Goal: Transaction & Acquisition: Purchase product/service

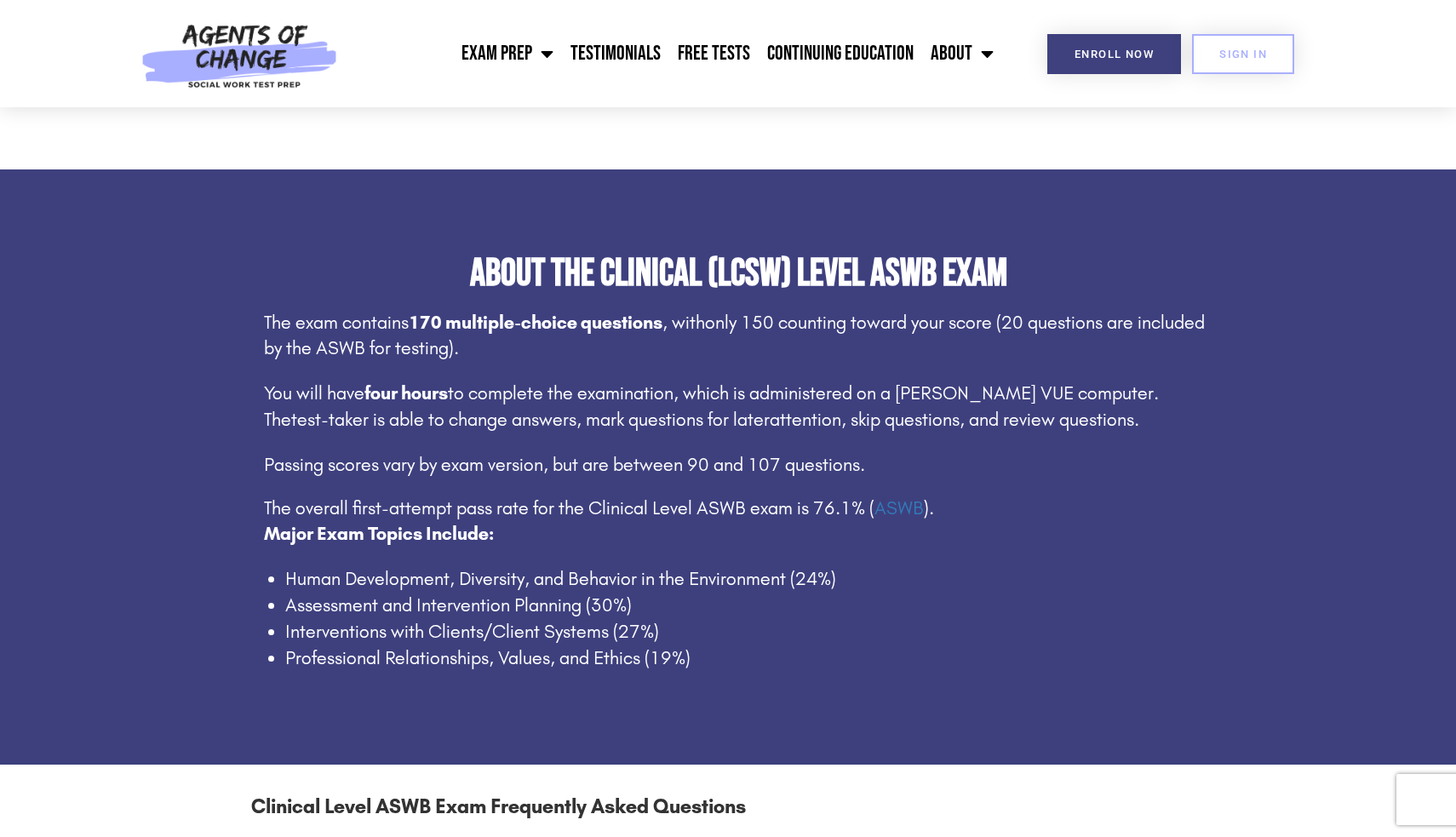
scroll to position [860, 0]
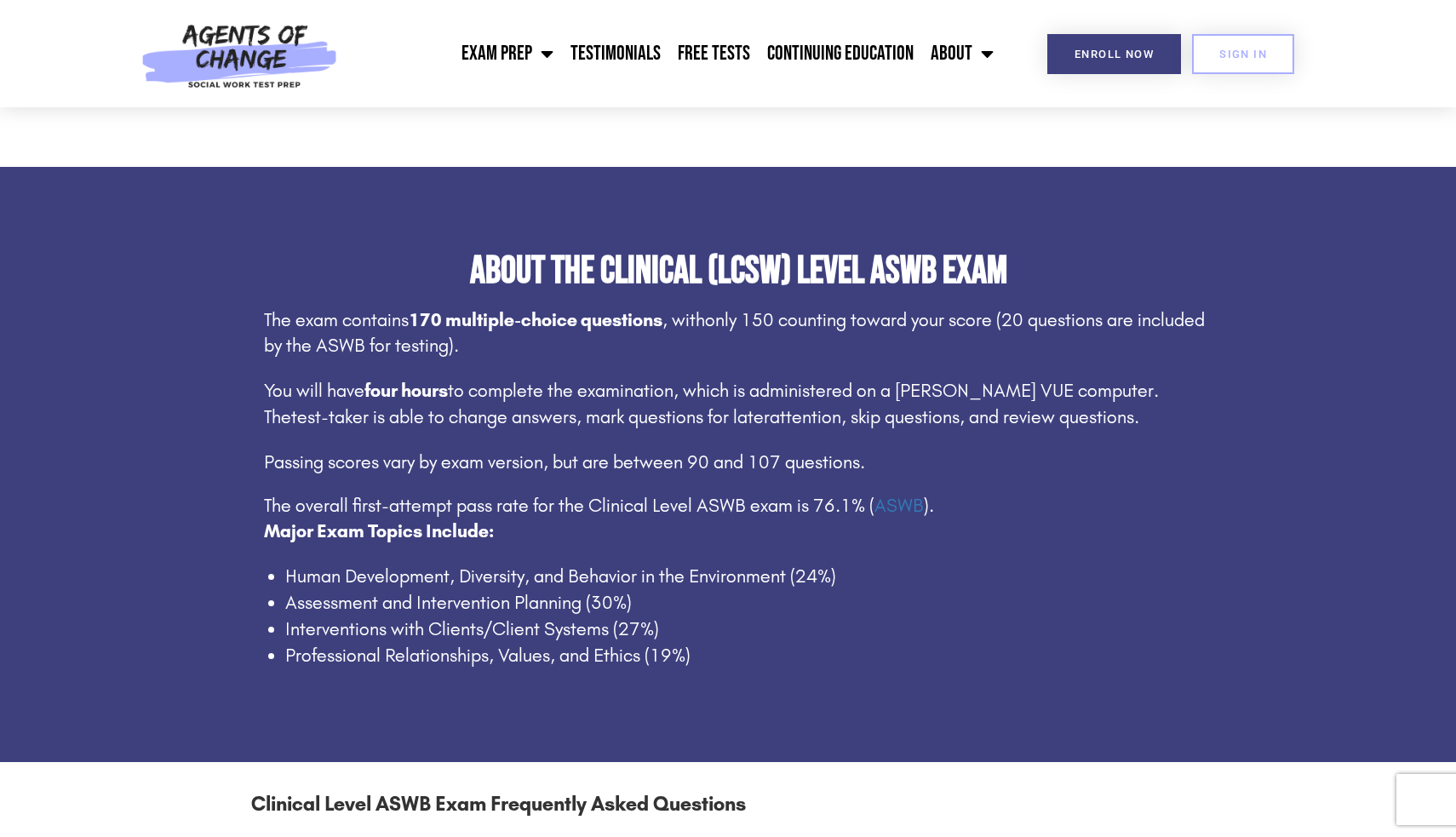
click at [397, 452] on span "Passing scores vary by exam version, but are between 90 and 107 questions." at bounding box center [565, 462] width 601 height 22
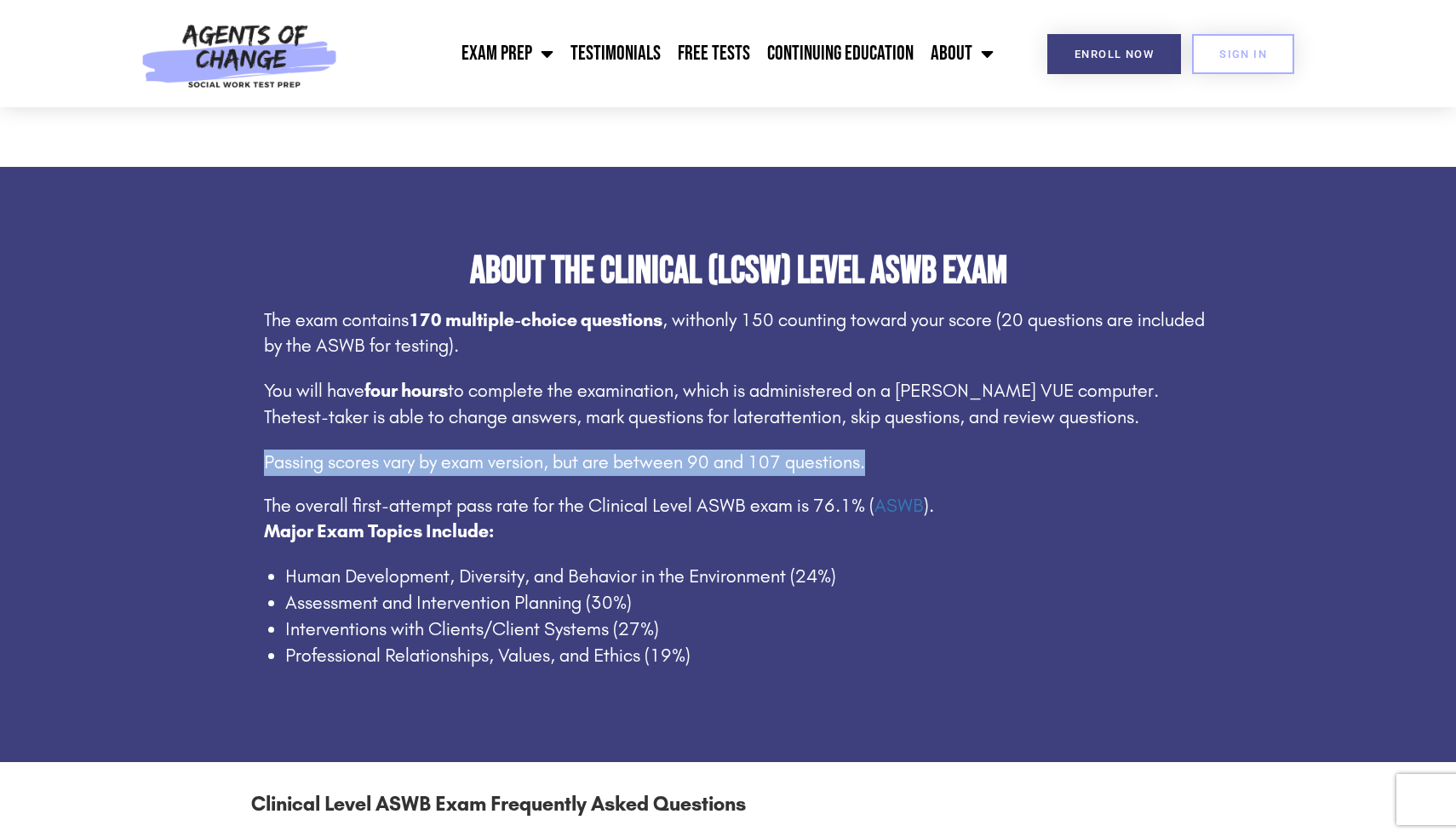
click at [397, 452] on span "Passing scores vary by exam version, but are between 90 and 107 questions." at bounding box center [565, 462] width 601 height 22
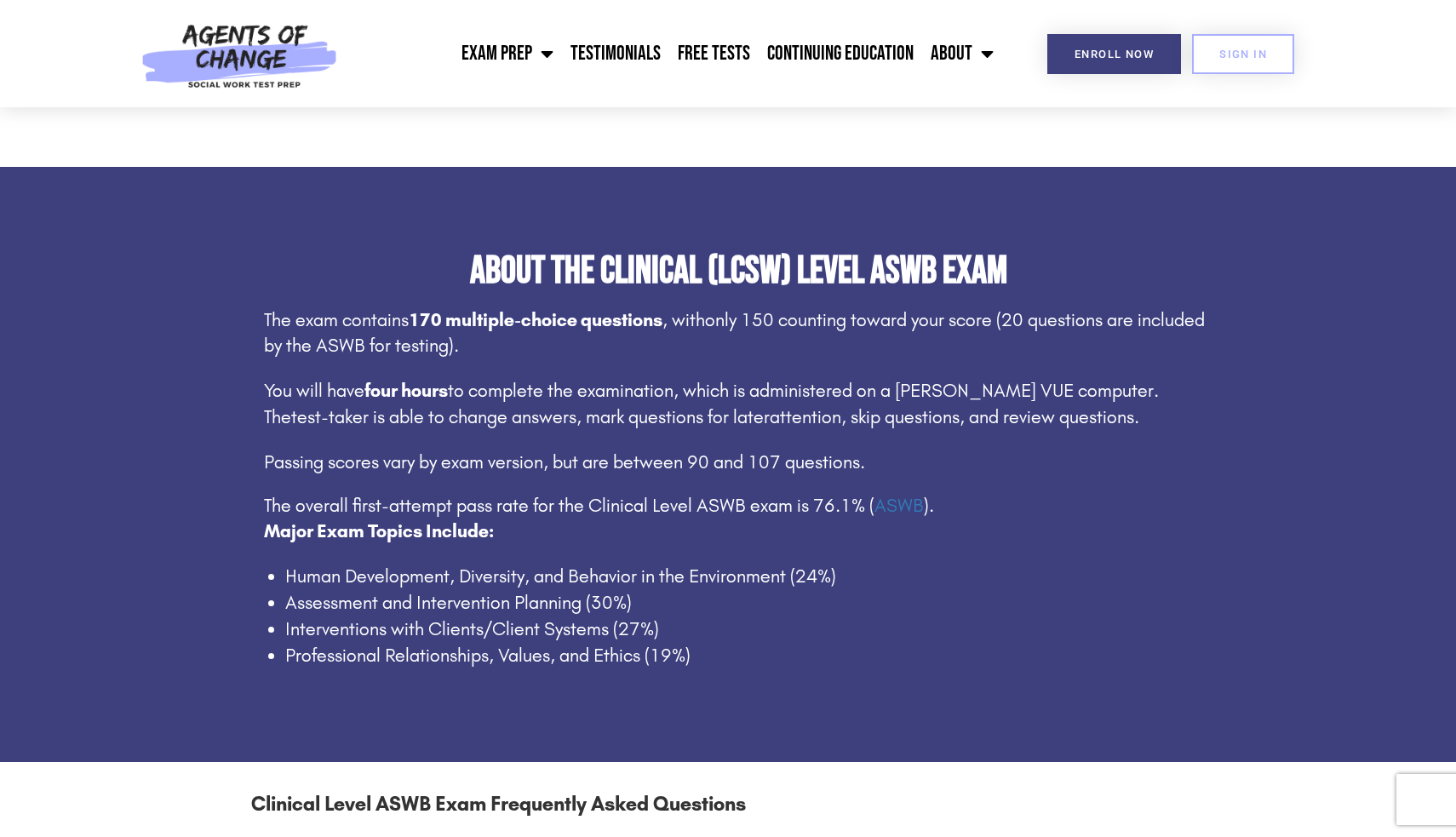
click at [394, 498] on span "The overall first-attempt pass rate for the Clinical Level ASWB exam is 76.1% (…" at bounding box center [599, 505] width 670 height 22
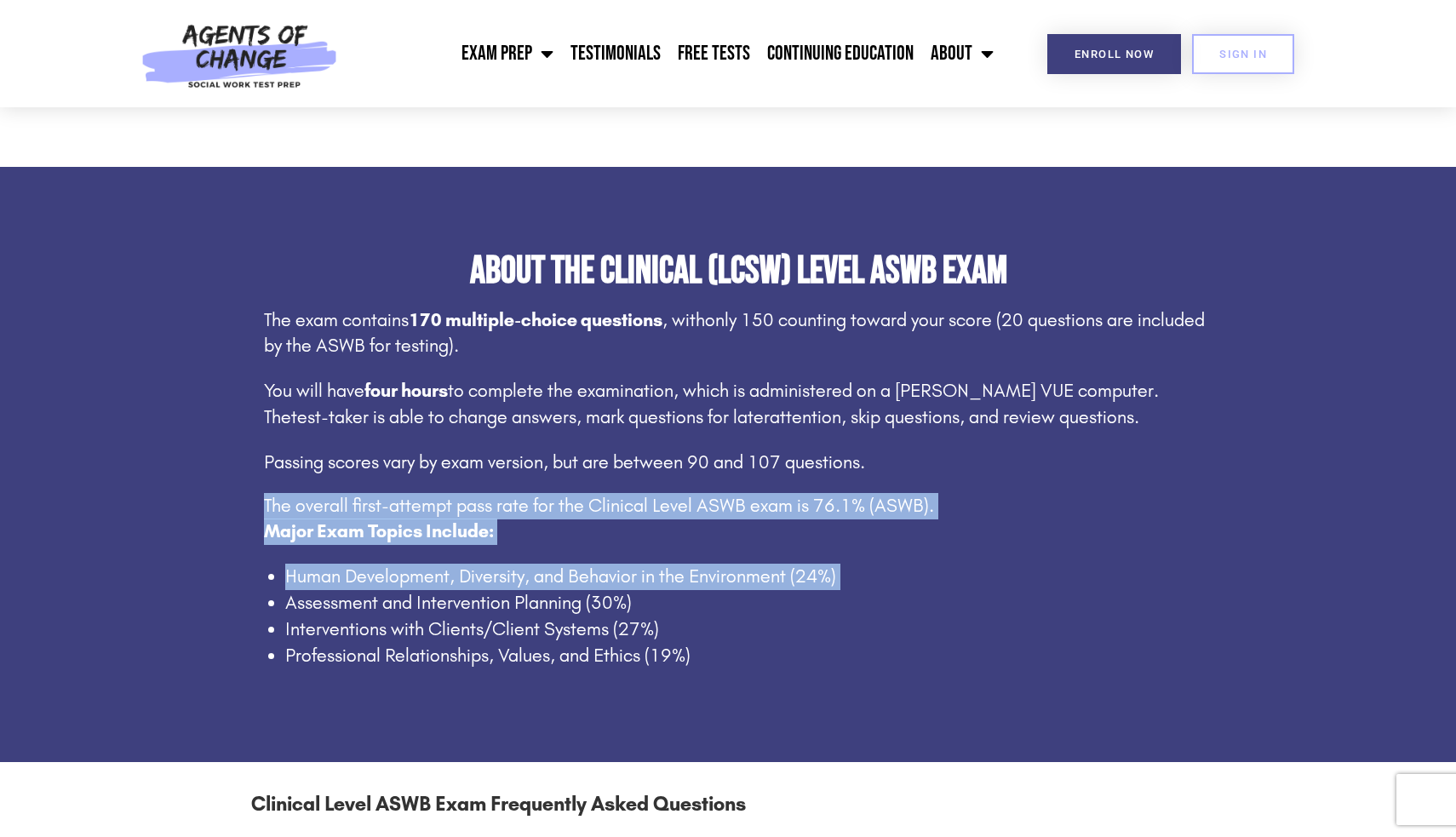
drag, startPoint x: 394, startPoint y: 498, endPoint x: 416, endPoint y: 557, distance: 63.0
click at [416, 557] on div "The exam contains 170 multiple-choice questions , with only 150 counting toward…" at bounding box center [739, 488] width 950 height 361
click at [416, 564] on li "Human Development, Diversity, and Behavior in the Environment (24%)" at bounding box center [749, 576] width 928 height 26
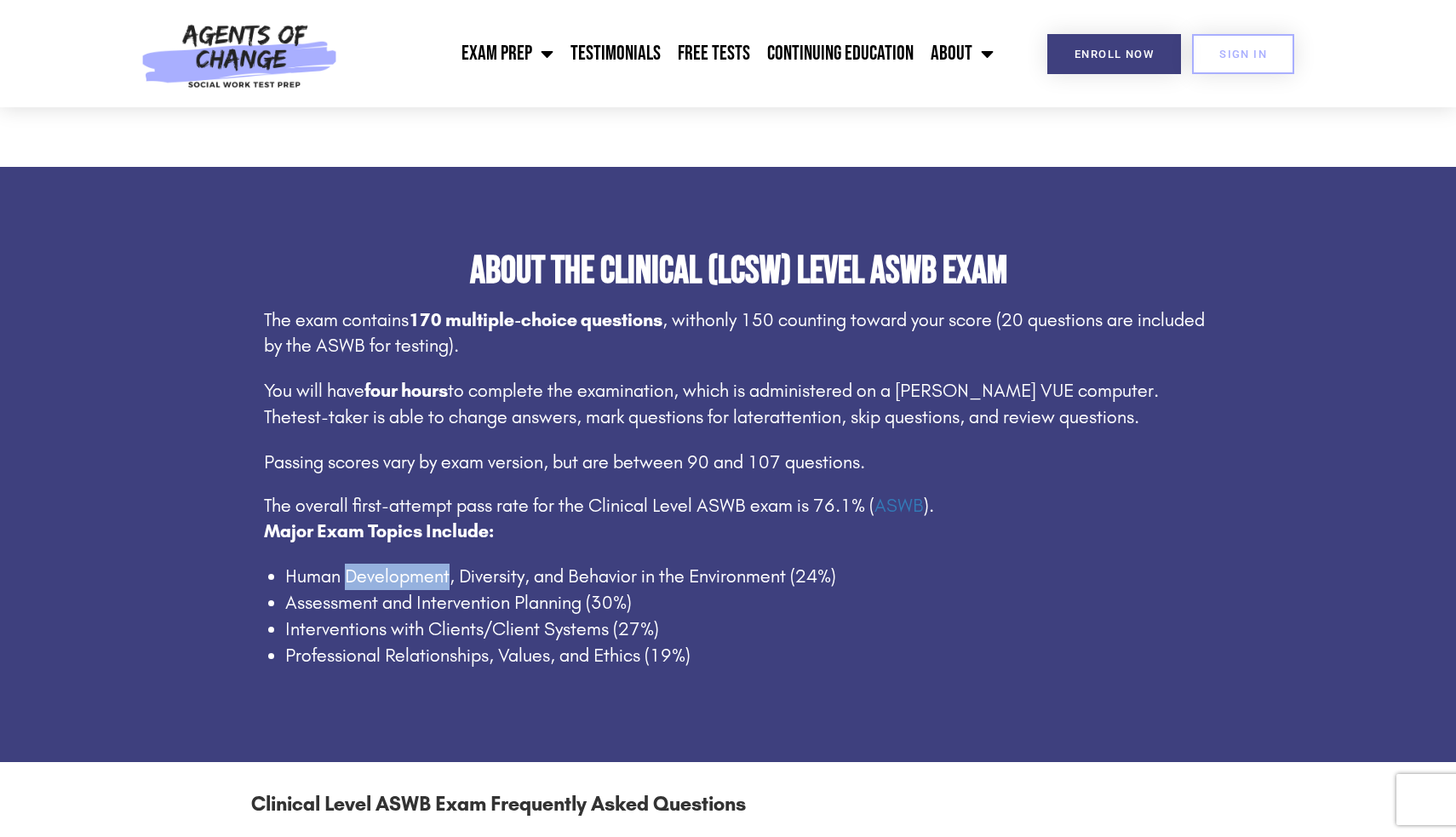
click at [416, 564] on li "Human Development, Diversity, and Behavior in the Environment (24%)" at bounding box center [749, 576] width 928 height 26
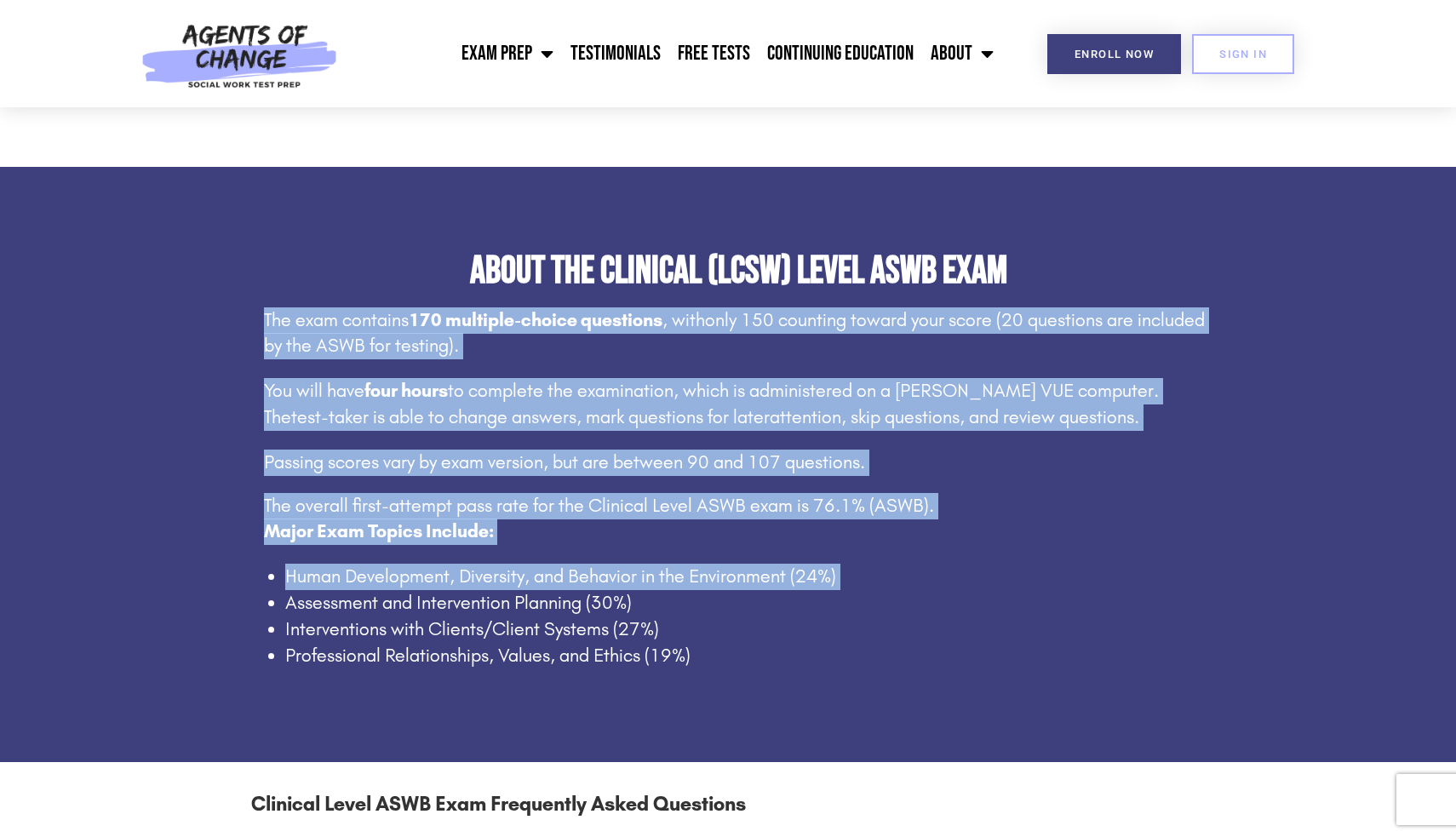
drag, startPoint x: 416, startPoint y: 557, endPoint x: 369, endPoint y: 349, distance: 213.2
click at [369, 349] on div "The exam contains 170 multiple-choice questions , with only 150 counting toward…" at bounding box center [739, 488] width 950 height 361
click at [369, 349] on p "The exam contains 170 multiple-choice questions , with only 150 counting toward…" at bounding box center [739, 334] width 950 height 53
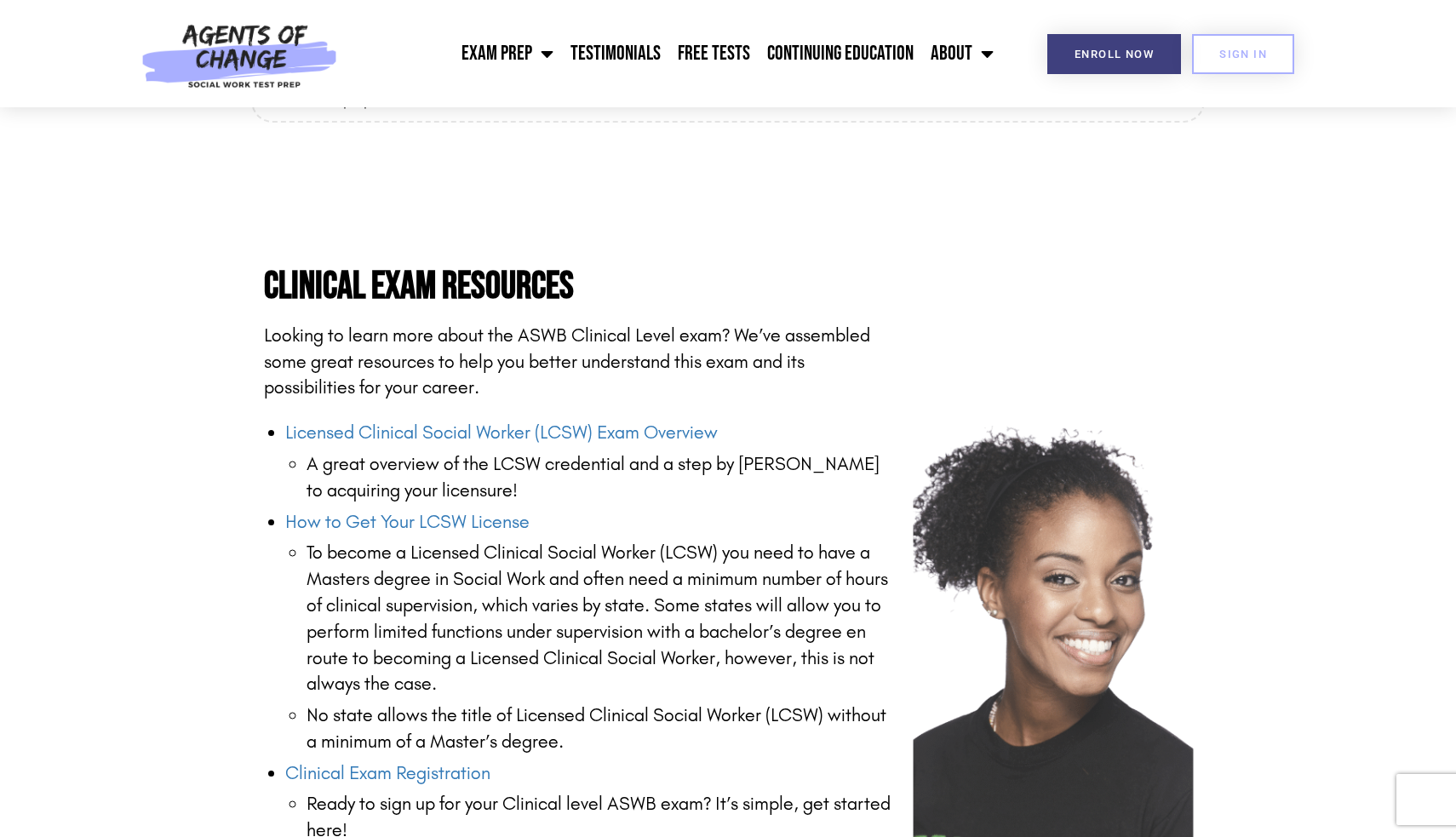
scroll to position [1886, 0]
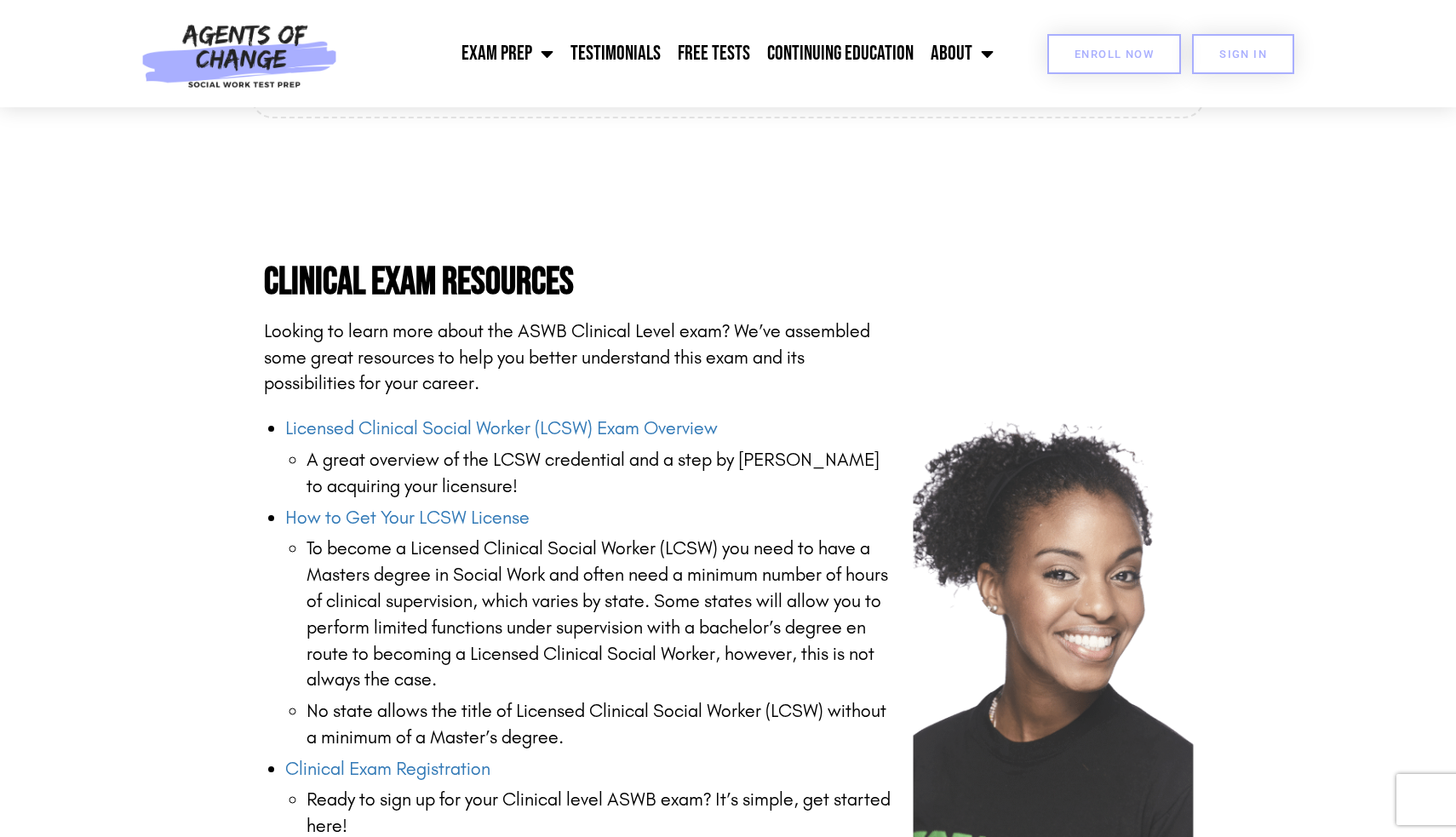
click at [1096, 51] on span "Enroll Now" at bounding box center [1114, 54] width 79 height 11
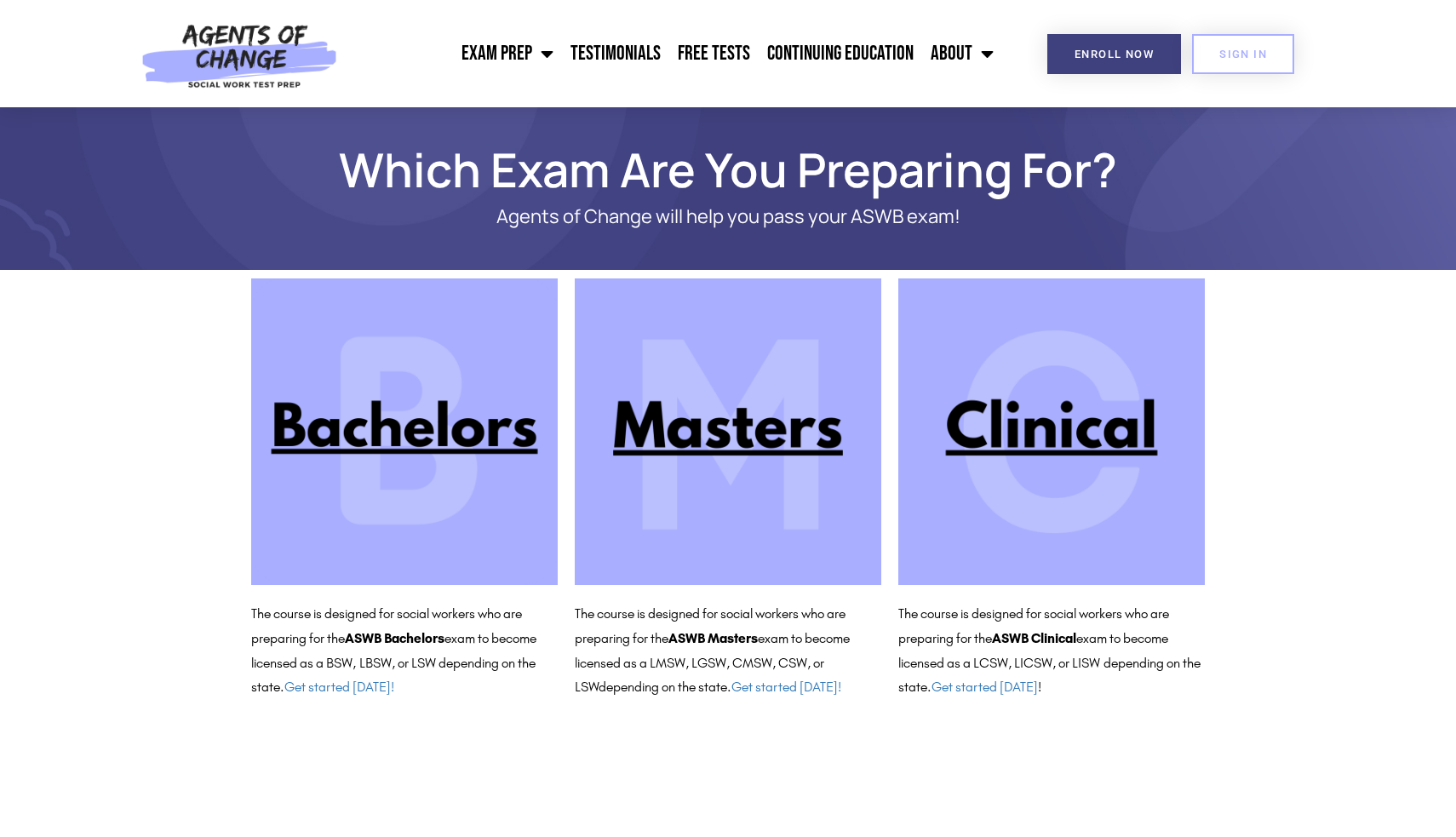
click at [1004, 440] on img at bounding box center [1051, 432] width 307 height 307
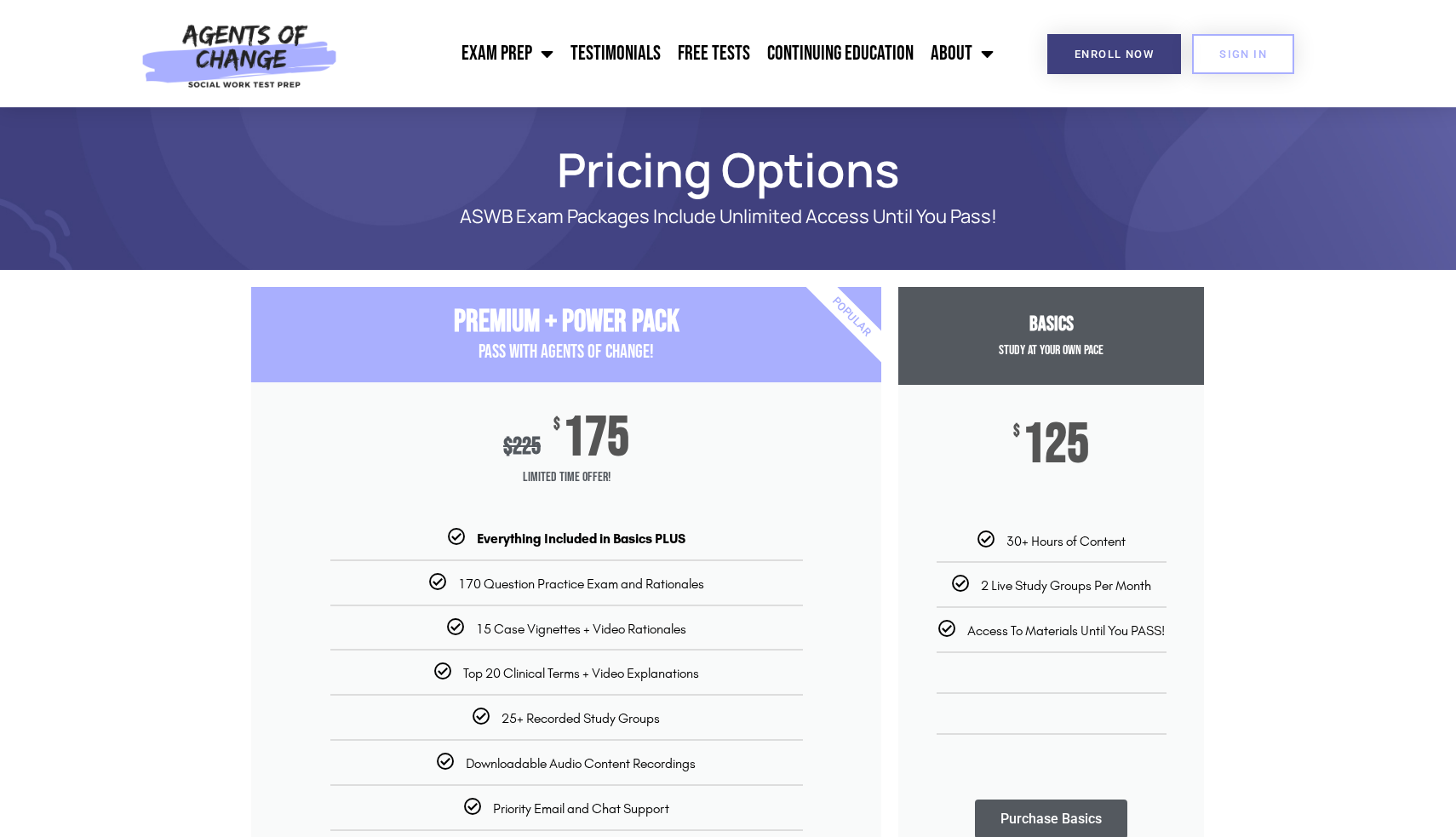
click at [382, 581] on div "170 Question Practice Exam and Rationales" at bounding box center [567, 583] width 604 height 18
